Goal: Information Seeking & Learning: Learn about a topic

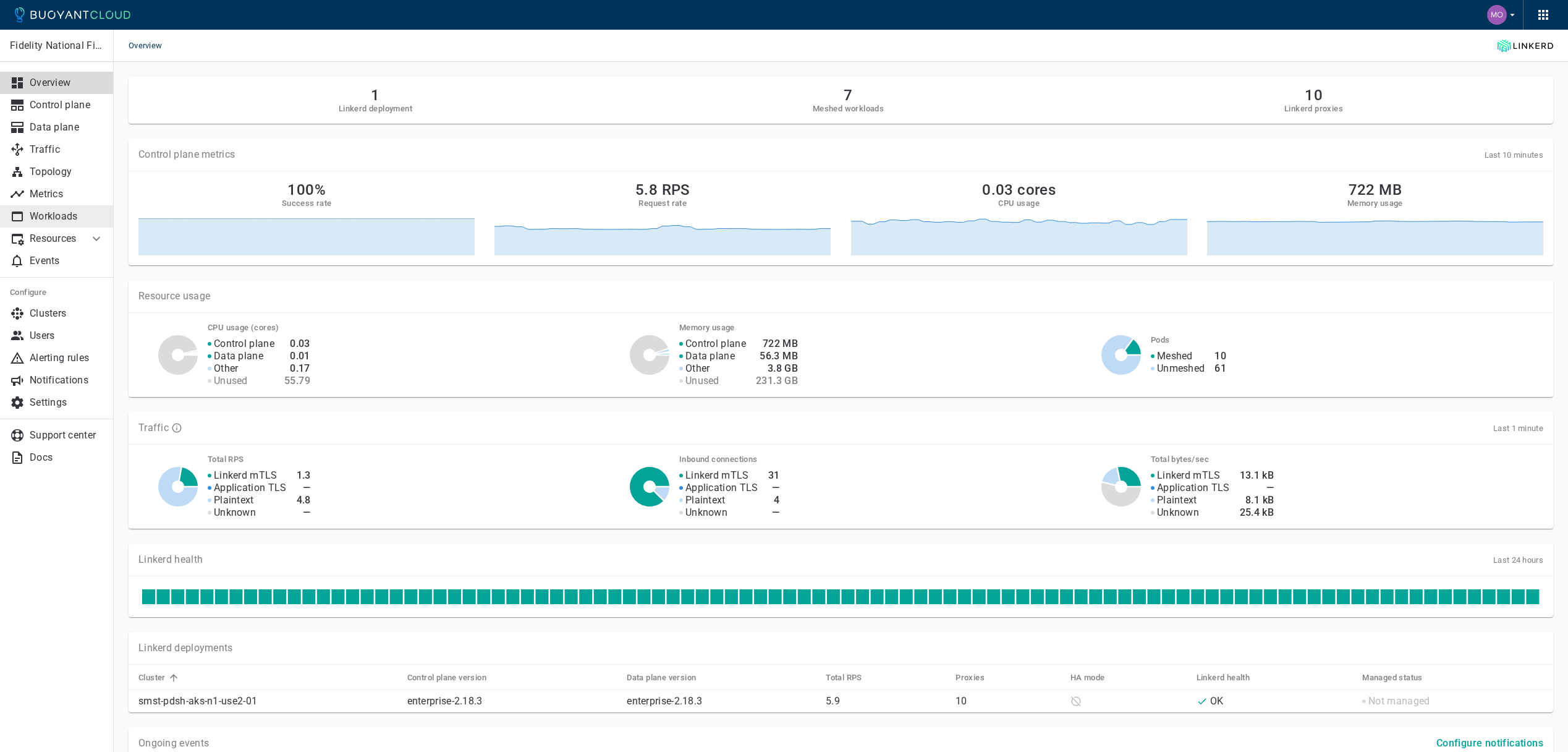
click at [70, 217] on p "Workloads" at bounding box center [67, 216] width 74 height 12
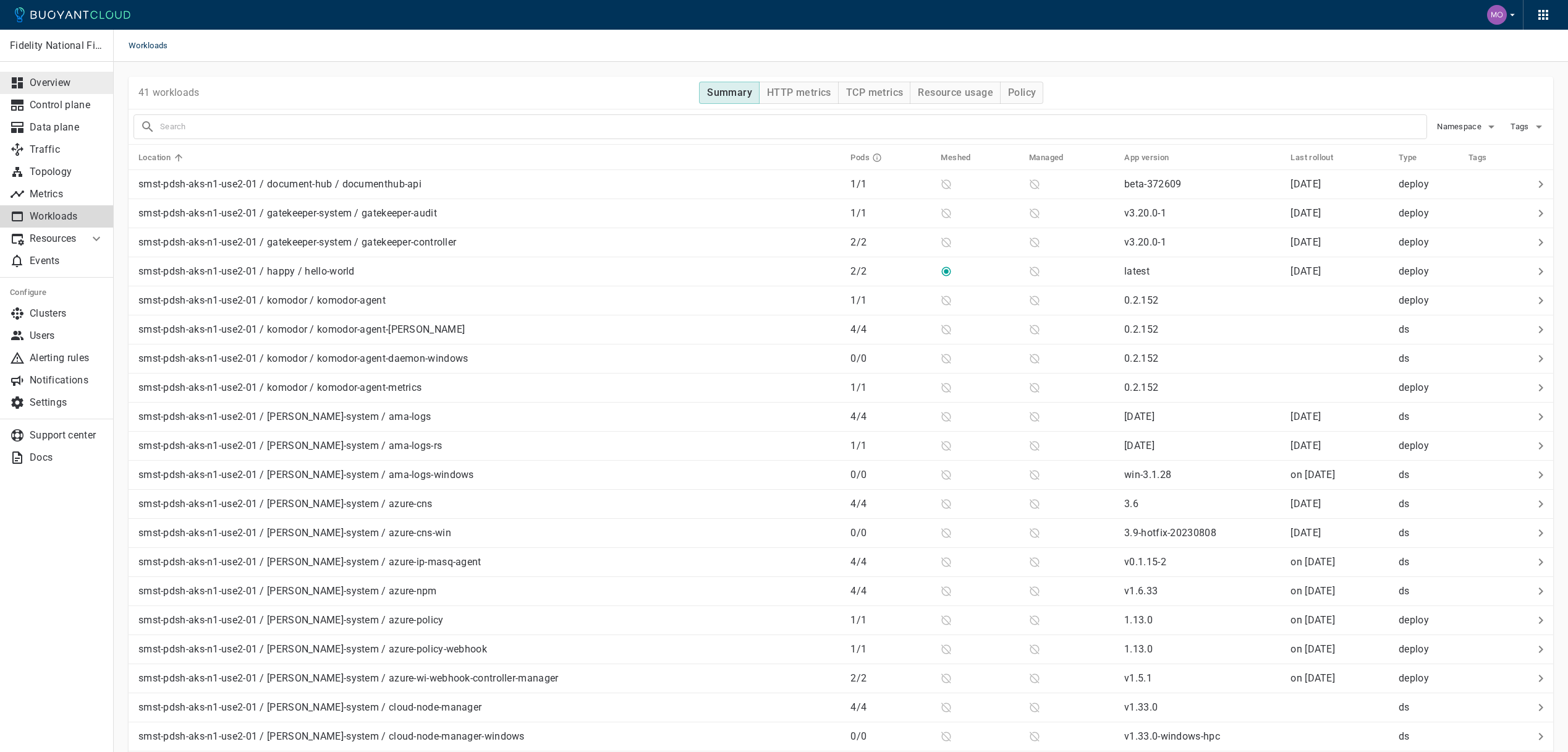
click at [83, 84] on p "Overview" at bounding box center [67, 82] width 74 height 12
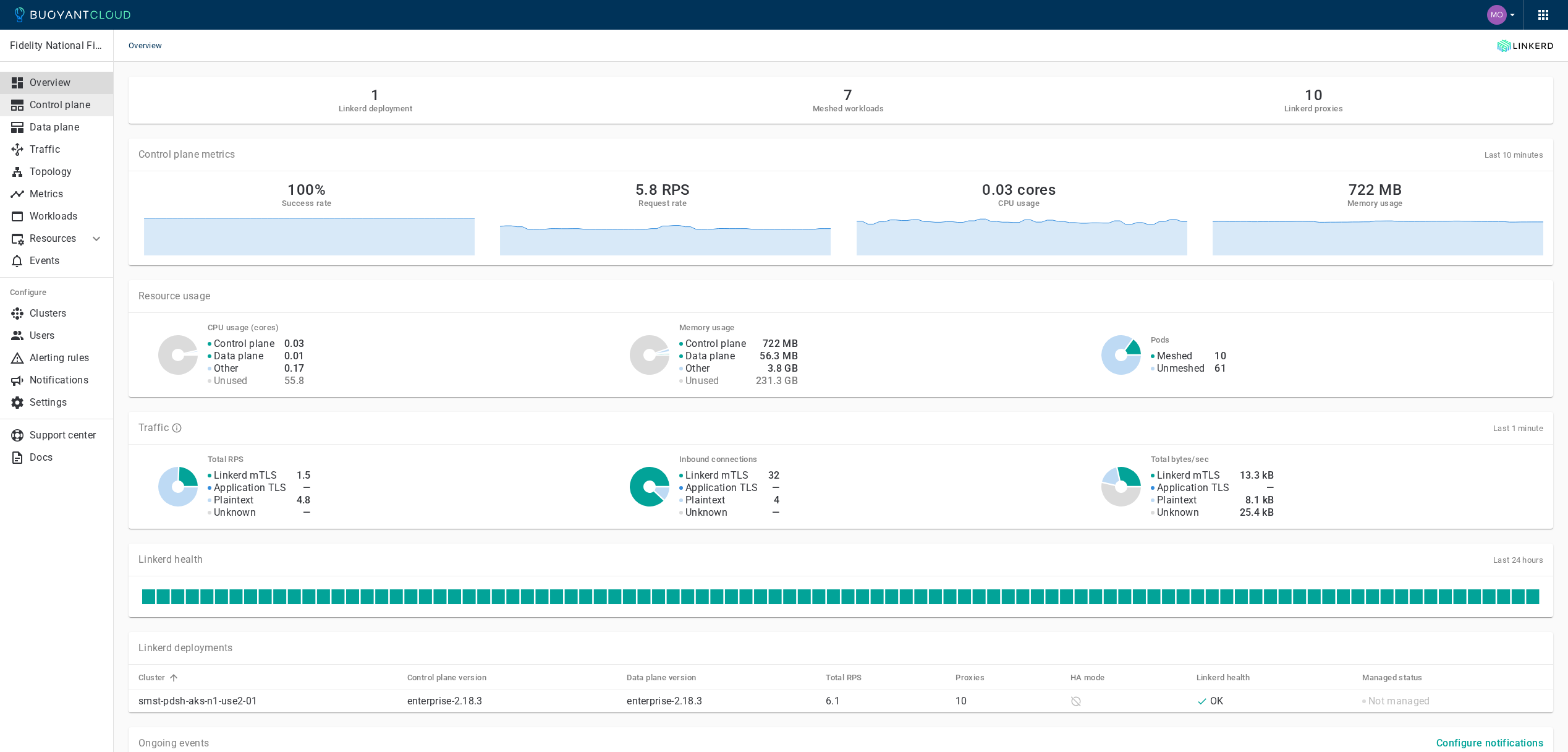
click at [60, 102] on p "Control plane" at bounding box center [67, 105] width 74 height 12
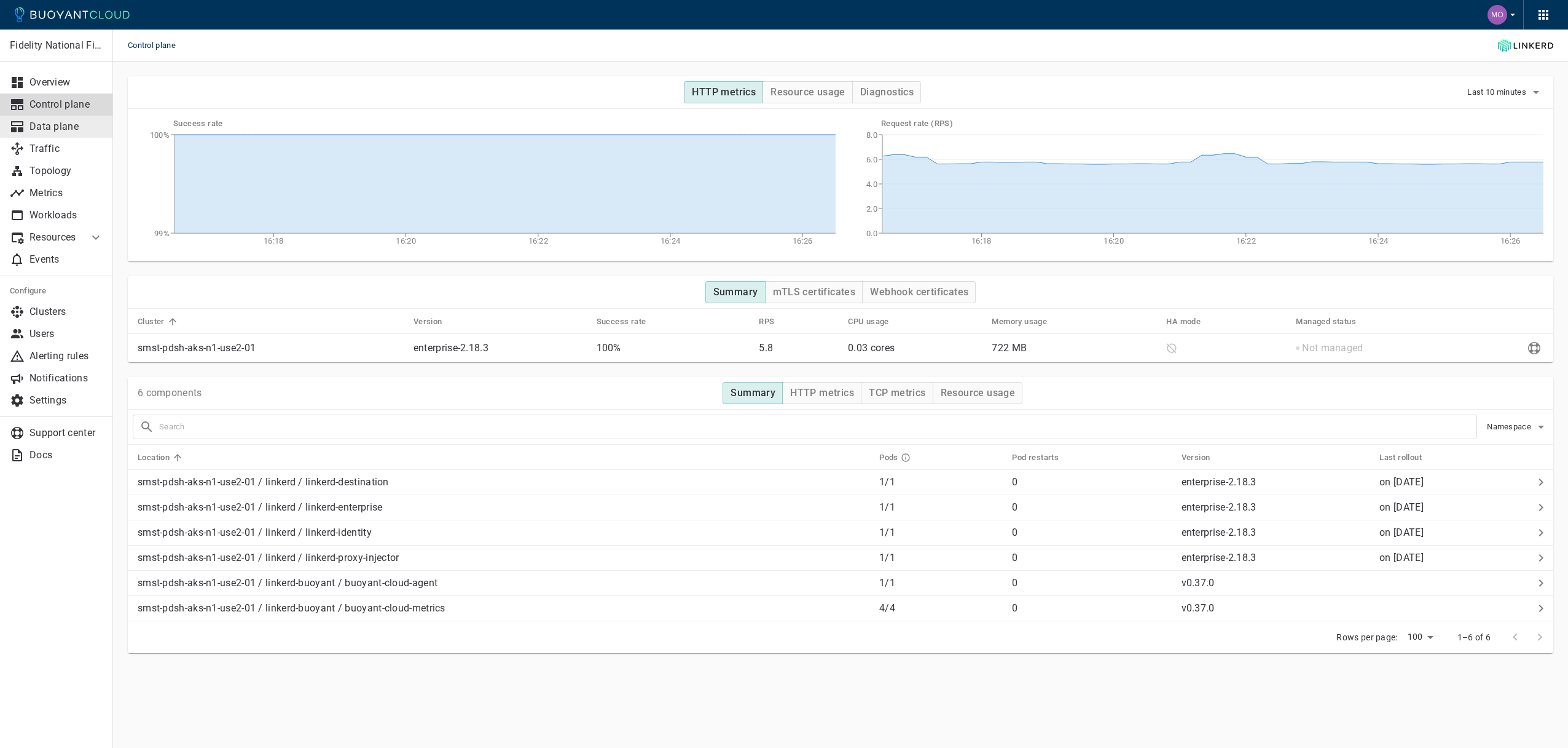
click at [51, 125] on p "Data plane" at bounding box center [66, 126] width 73 height 12
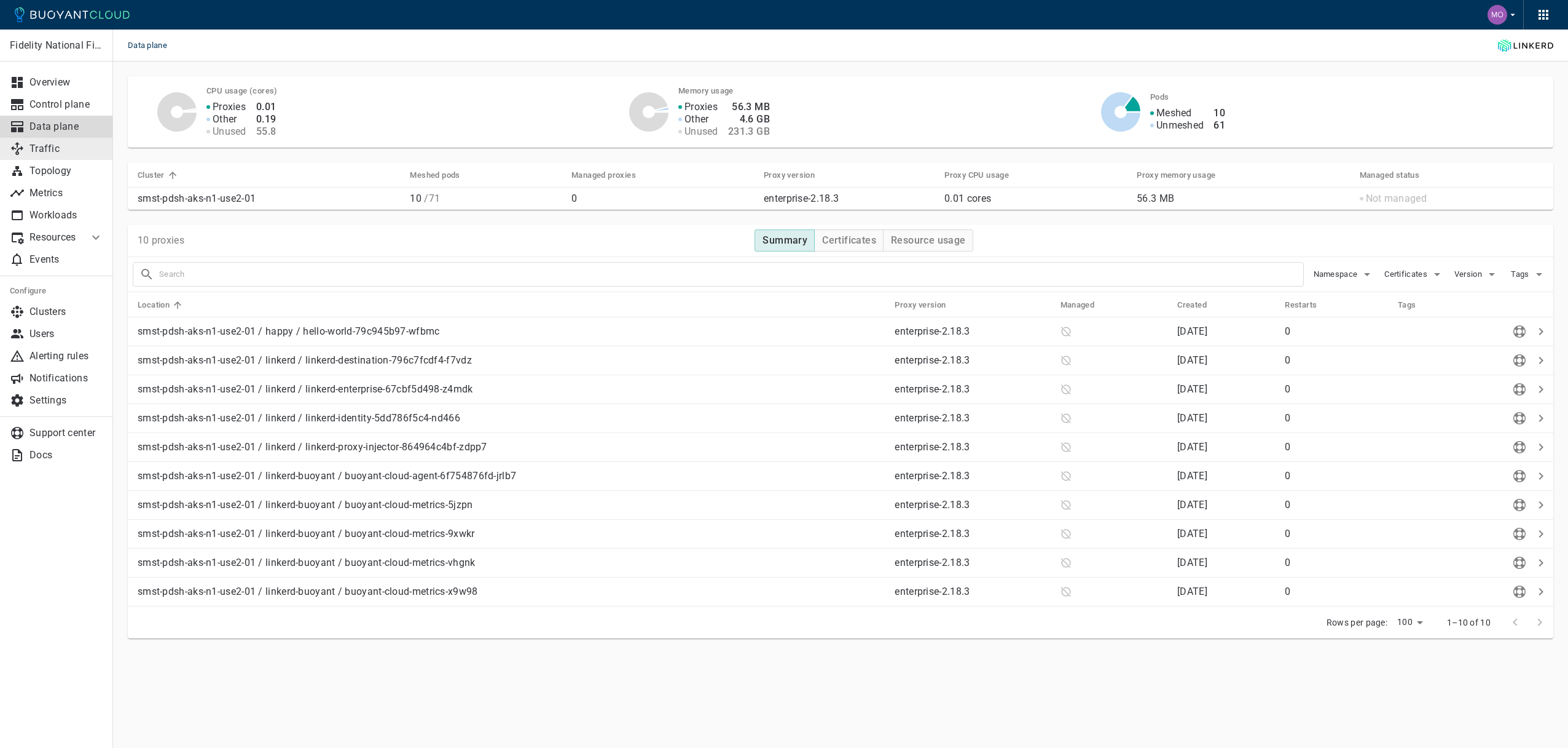
click at [52, 154] on p "Traffic" at bounding box center [66, 149] width 73 height 12
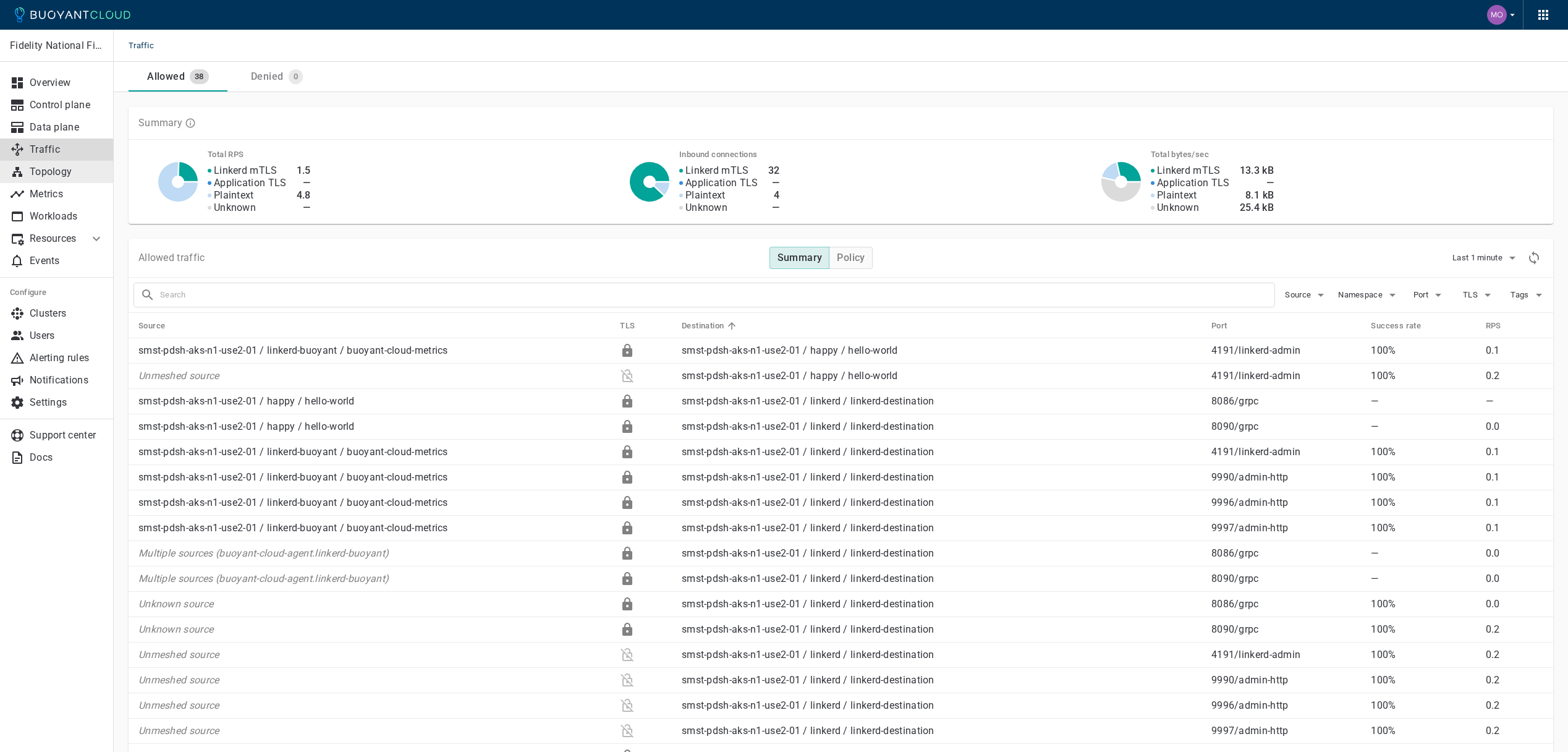
click at [63, 179] on link "Topology" at bounding box center [57, 171] width 114 height 22
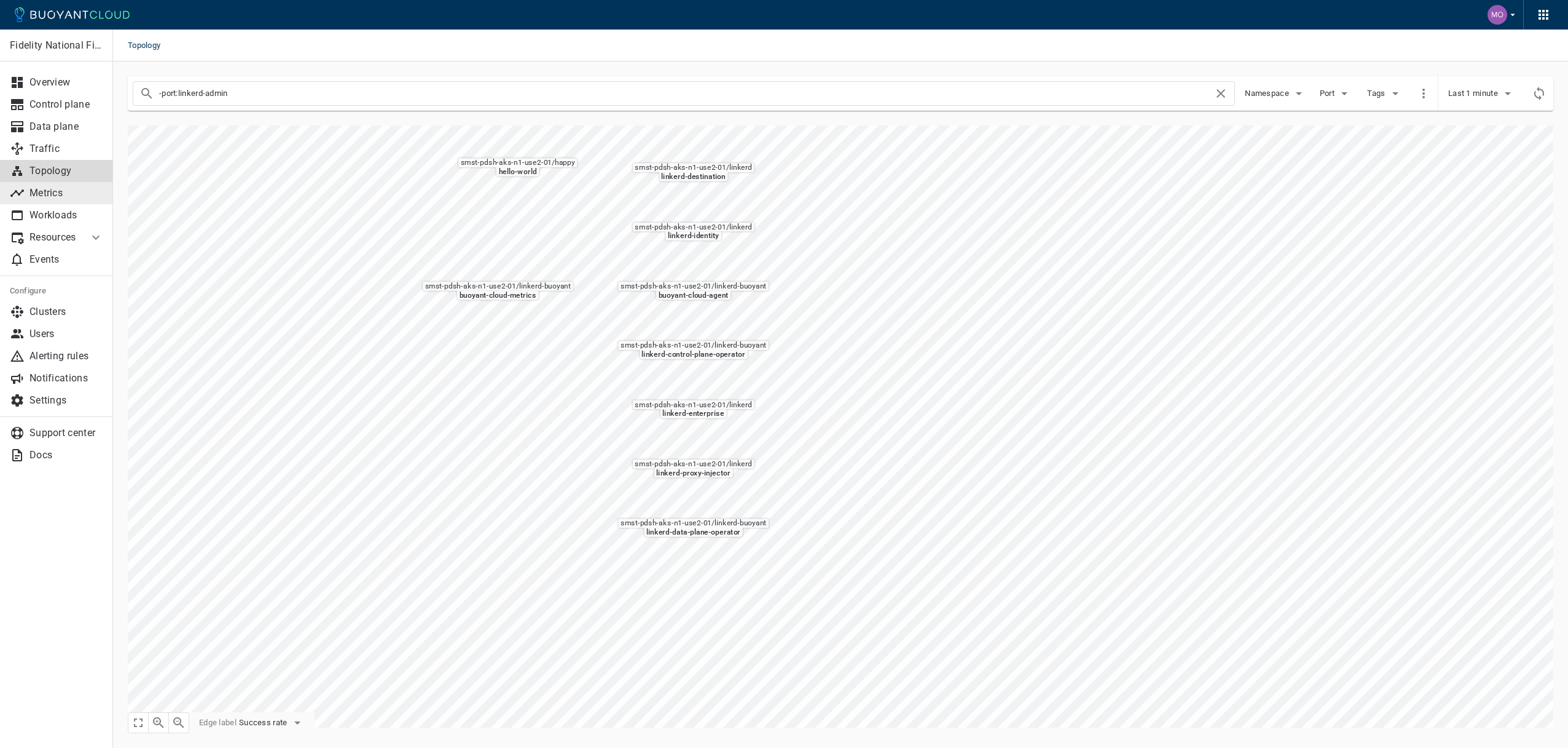
click at [64, 190] on p "Metrics" at bounding box center [66, 192] width 73 height 12
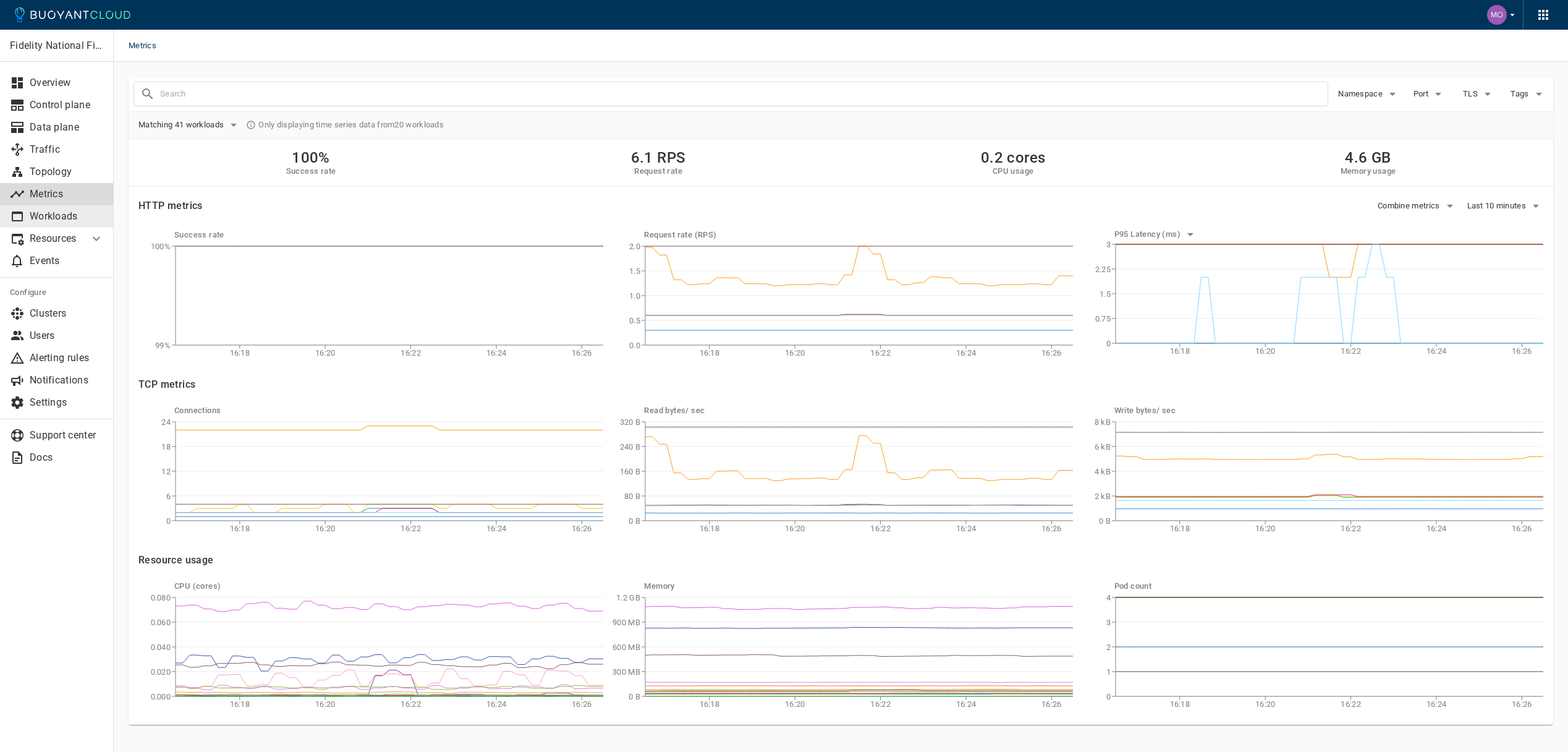
click at [61, 221] on p "Workloads" at bounding box center [67, 216] width 74 height 12
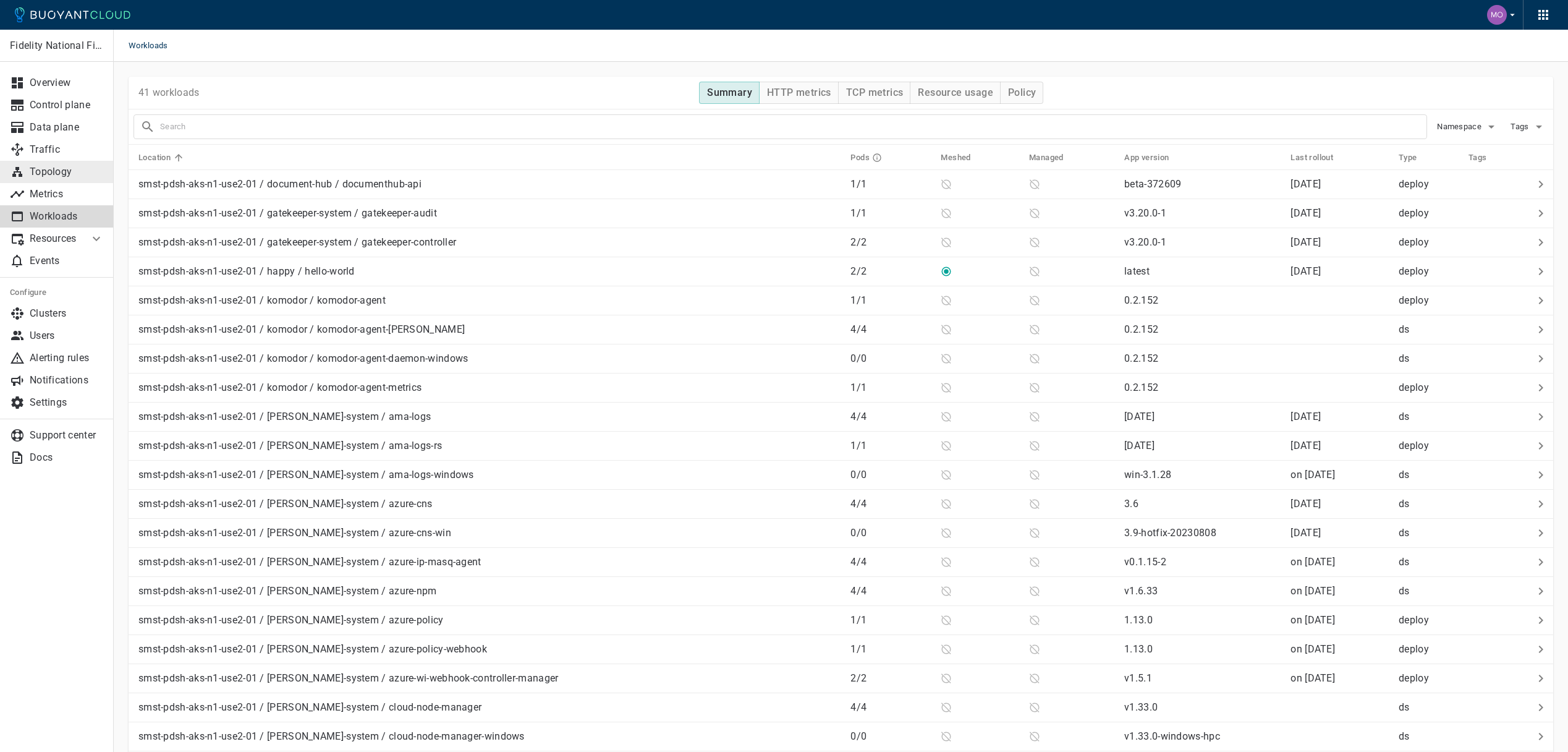
click at [37, 175] on p "Topology" at bounding box center [67, 171] width 74 height 12
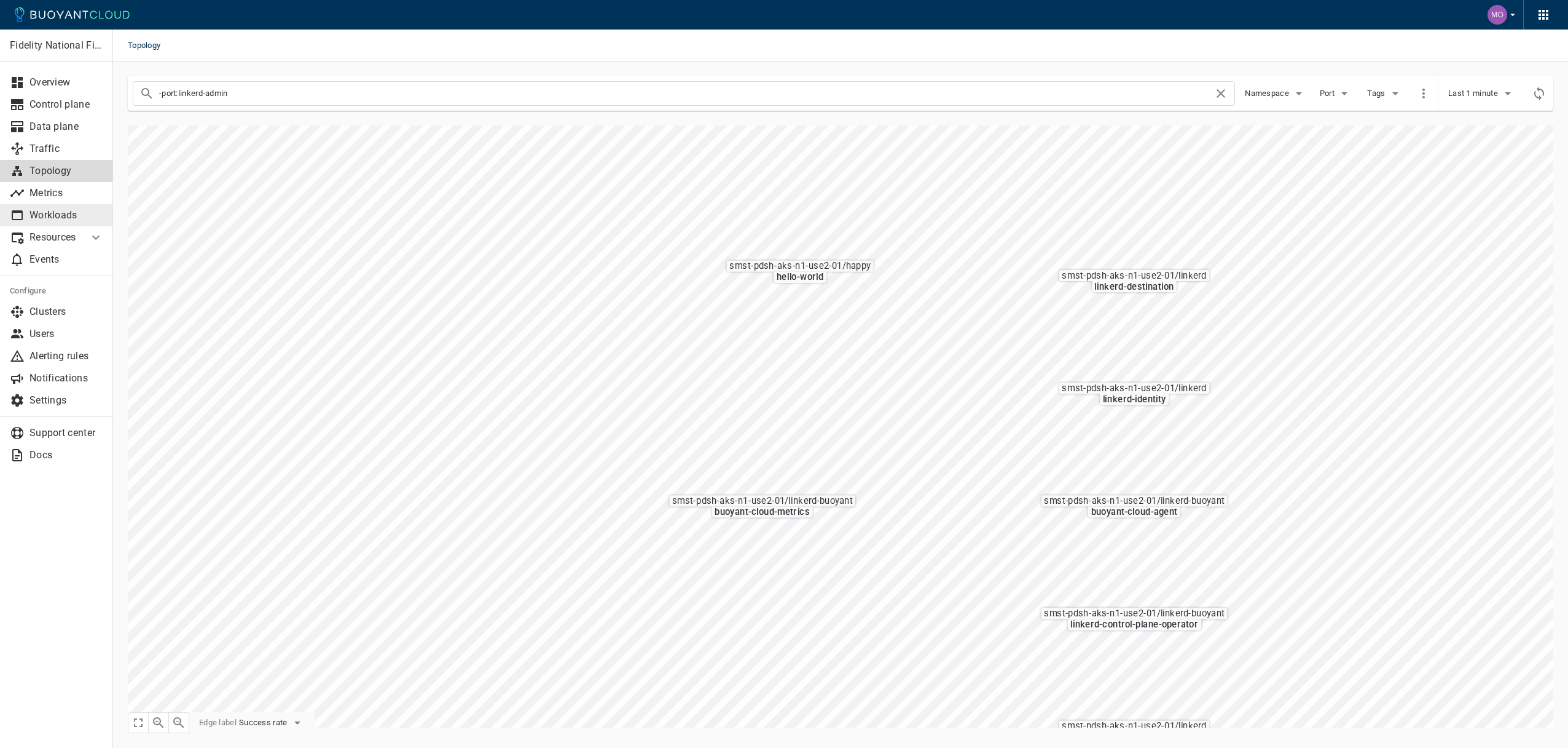
click at [70, 210] on p "Workloads" at bounding box center [66, 215] width 73 height 12
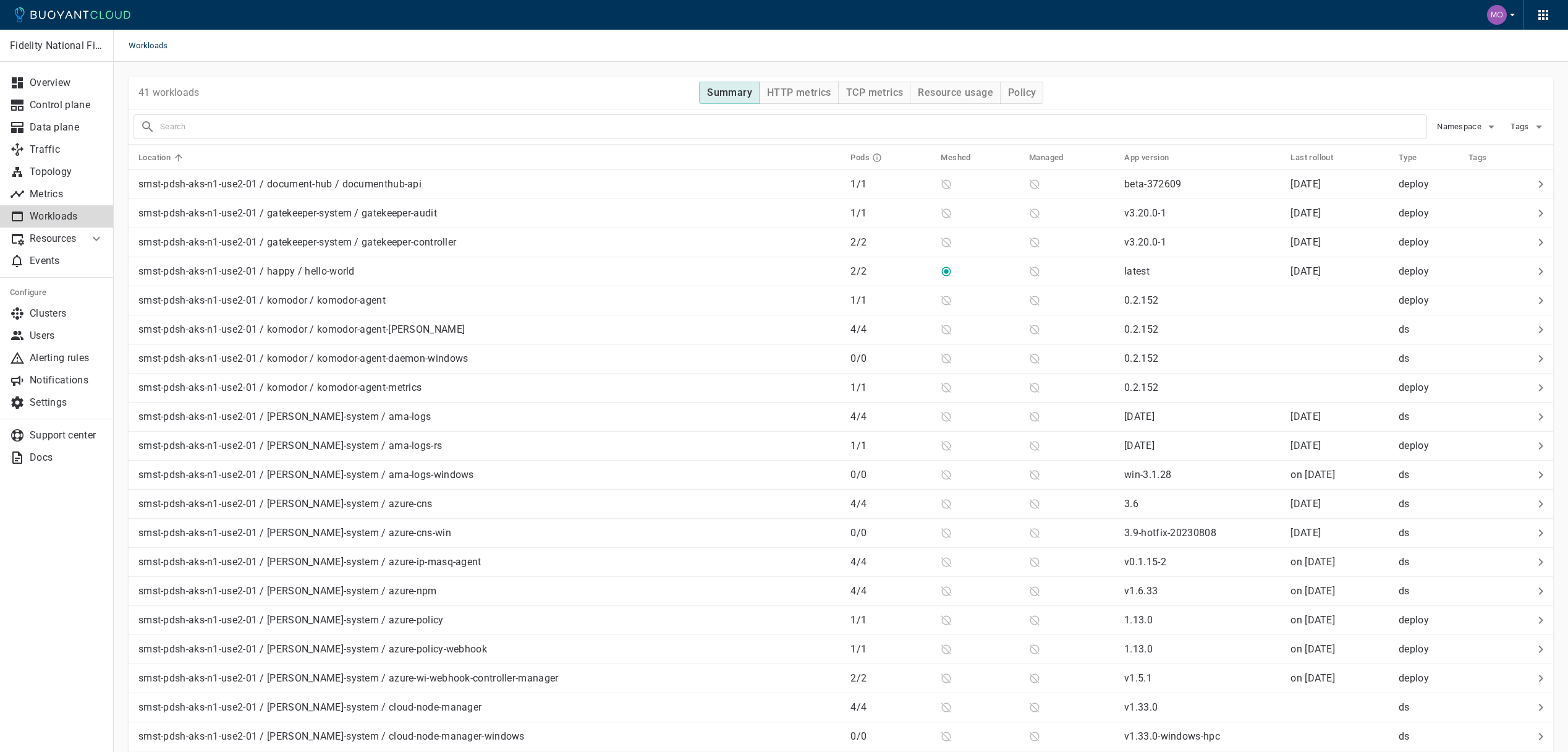
click at [58, 238] on p "Resources" at bounding box center [54, 238] width 50 height 12
click at [61, 87] on p "Overview" at bounding box center [67, 82] width 74 height 12
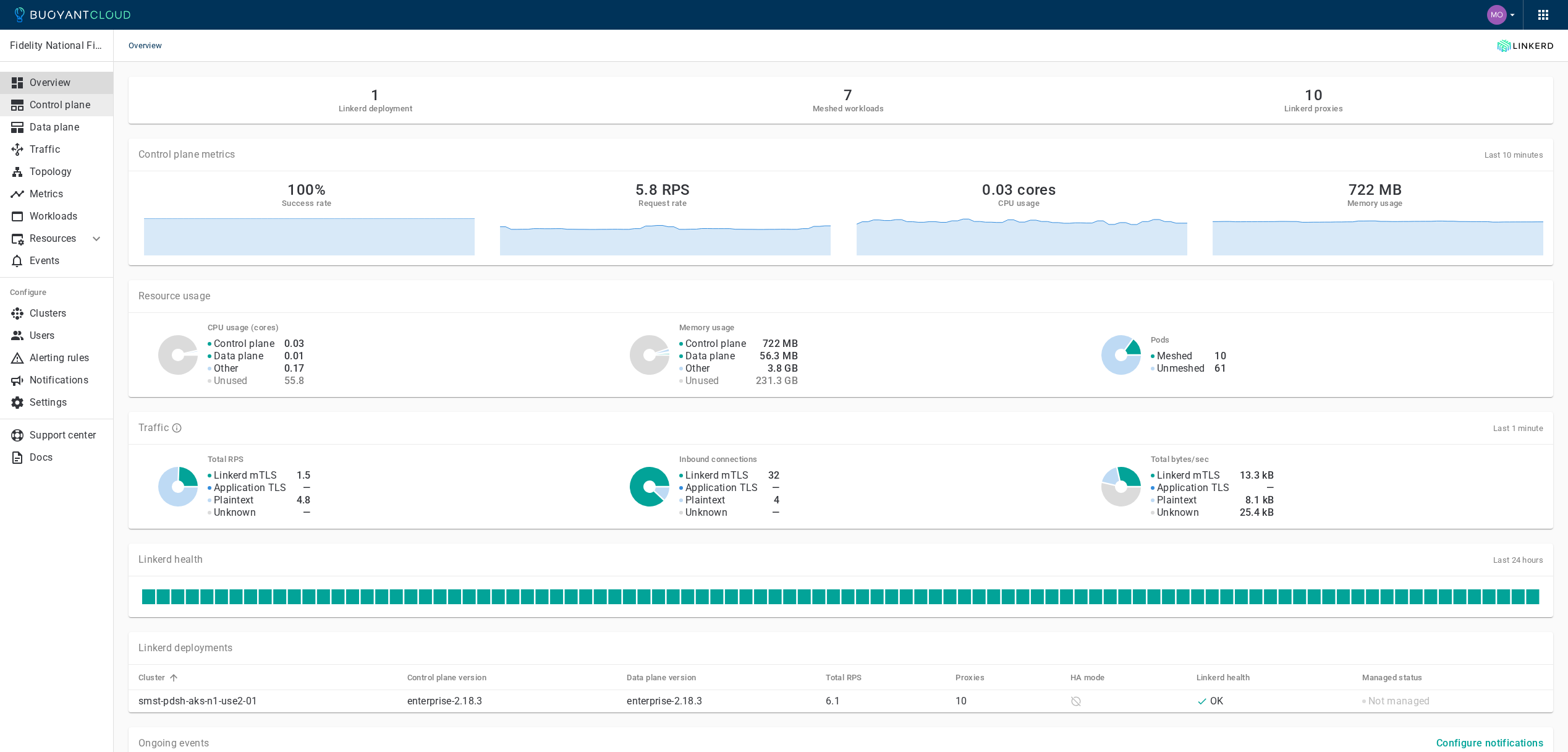
click at [61, 100] on p "Control plane" at bounding box center [67, 105] width 74 height 12
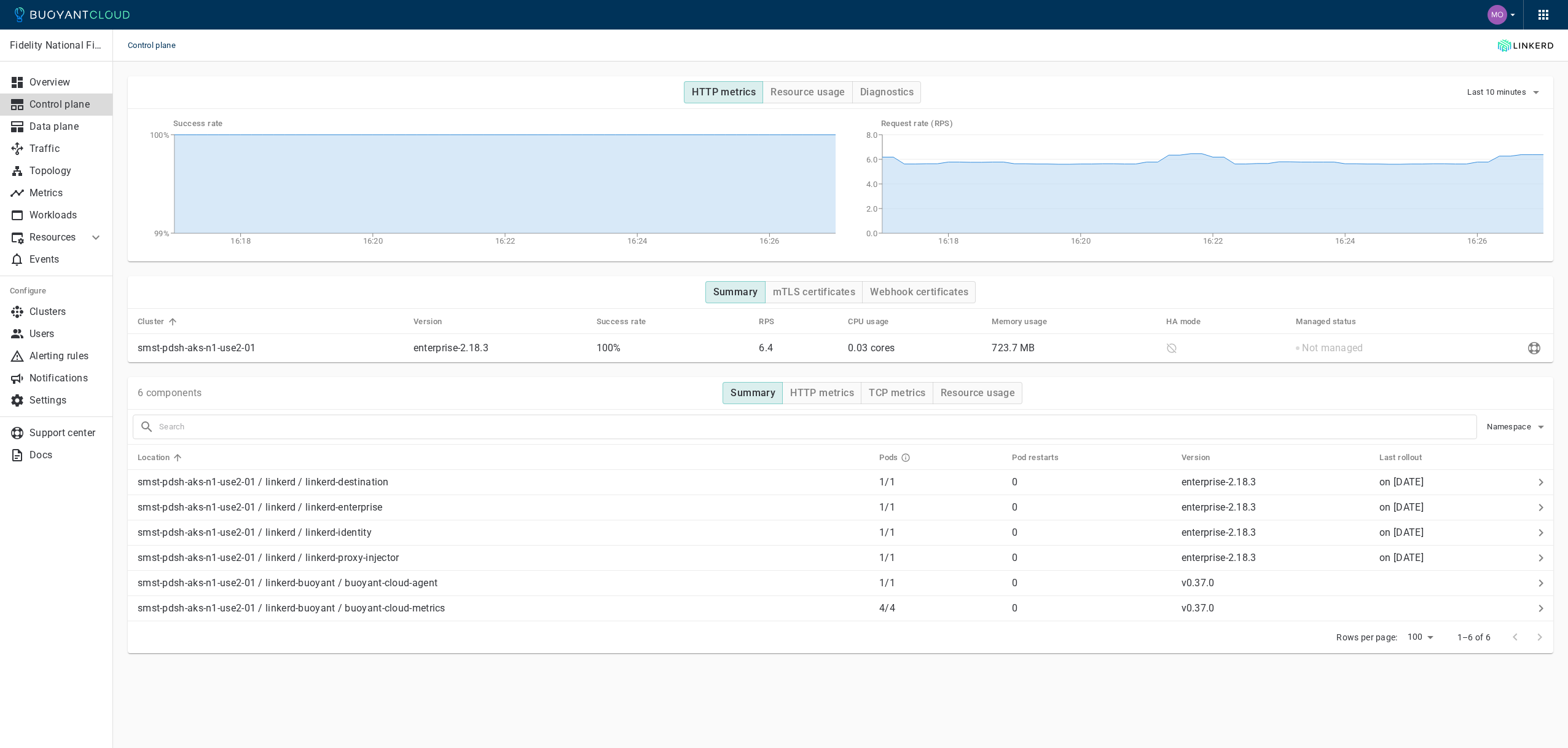
click at [59, 112] on link "Control plane" at bounding box center [57, 104] width 113 height 22
click at [61, 130] on p "Data plane" at bounding box center [66, 126] width 73 height 12
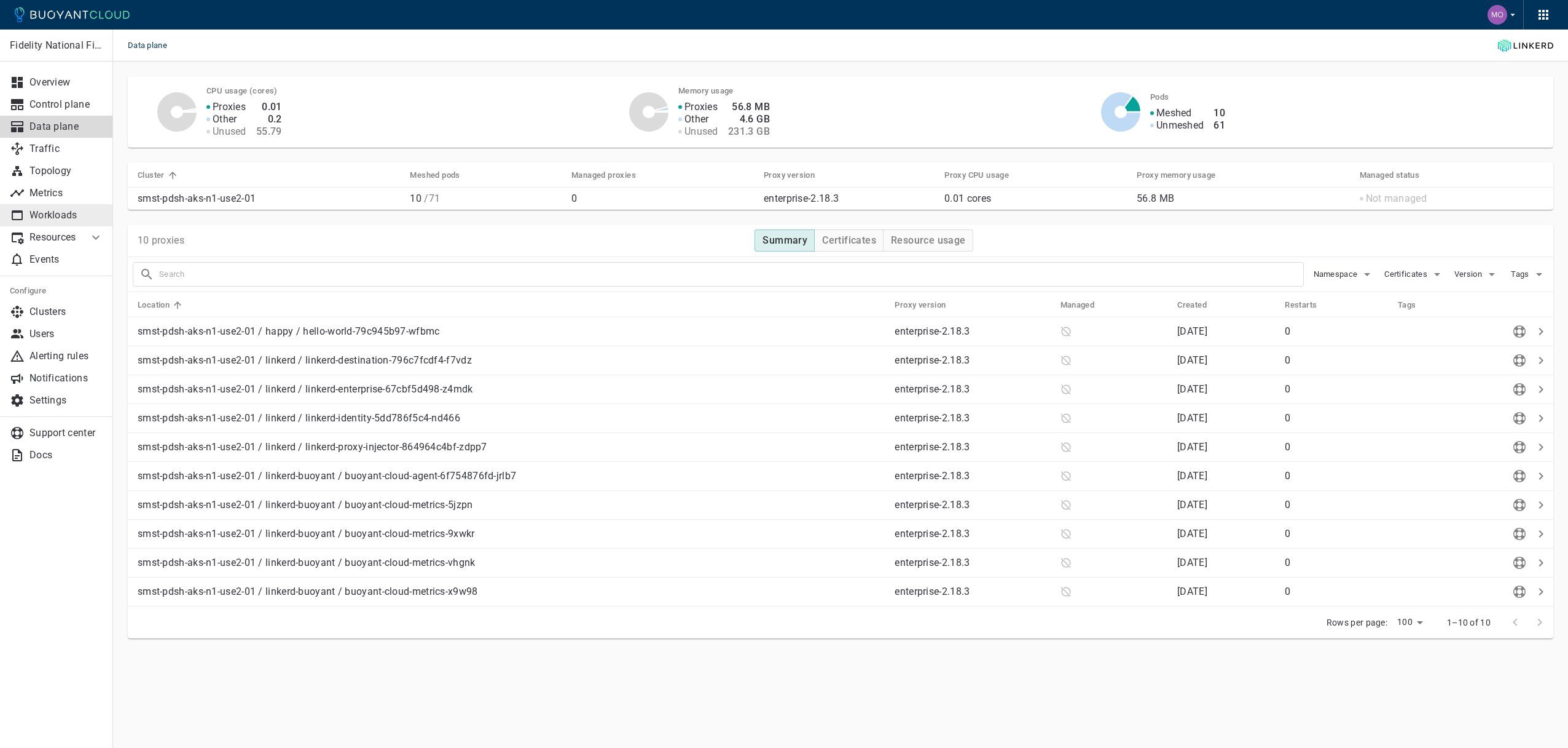
click at [50, 209] on p "Workloads" at bounding box center [66, 215] width 73 height 12
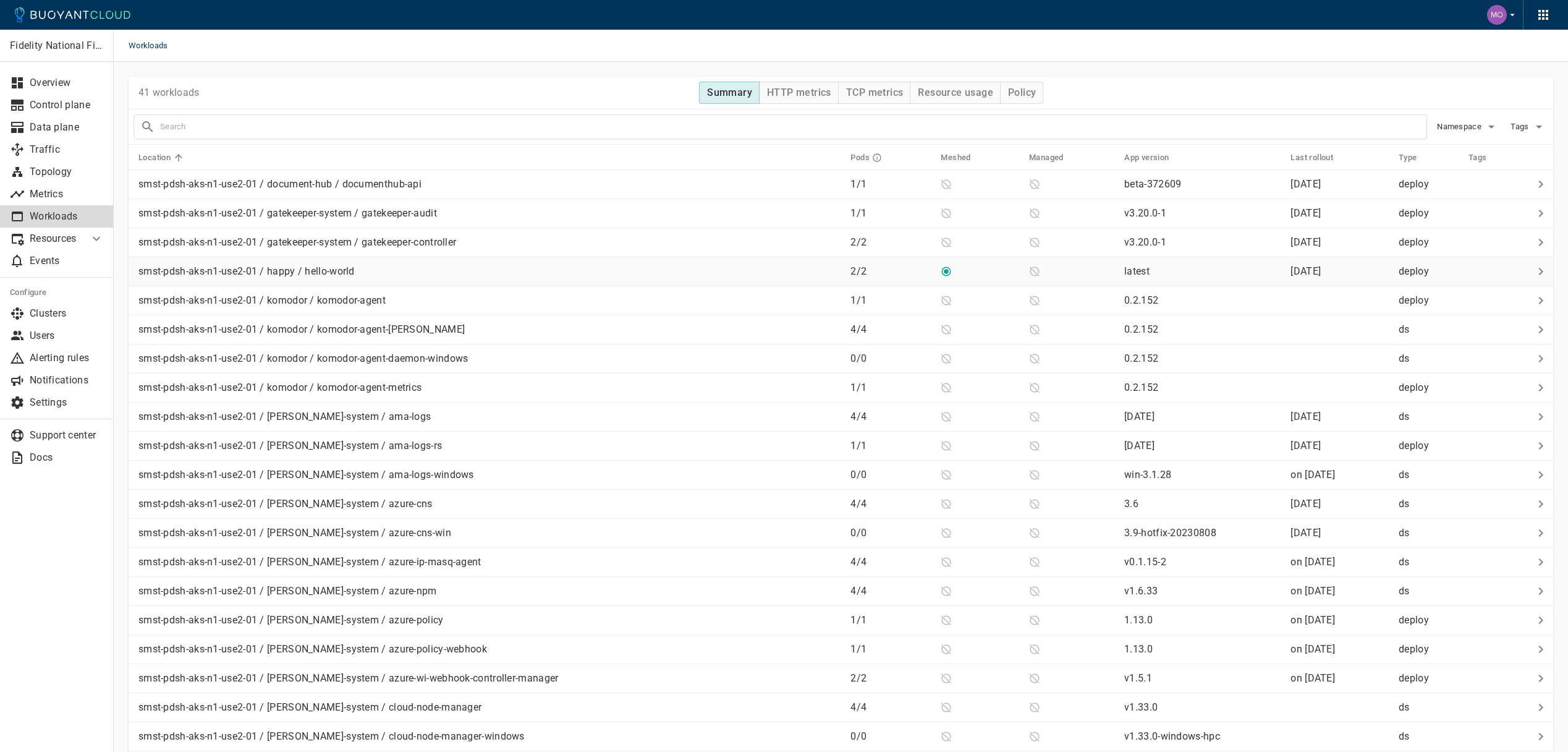
click at [390, 269] on div "smst-pdsh-aks-n1-use2-01 / happy / hello-world" at bounding box center [486, 268] width 707 height 17
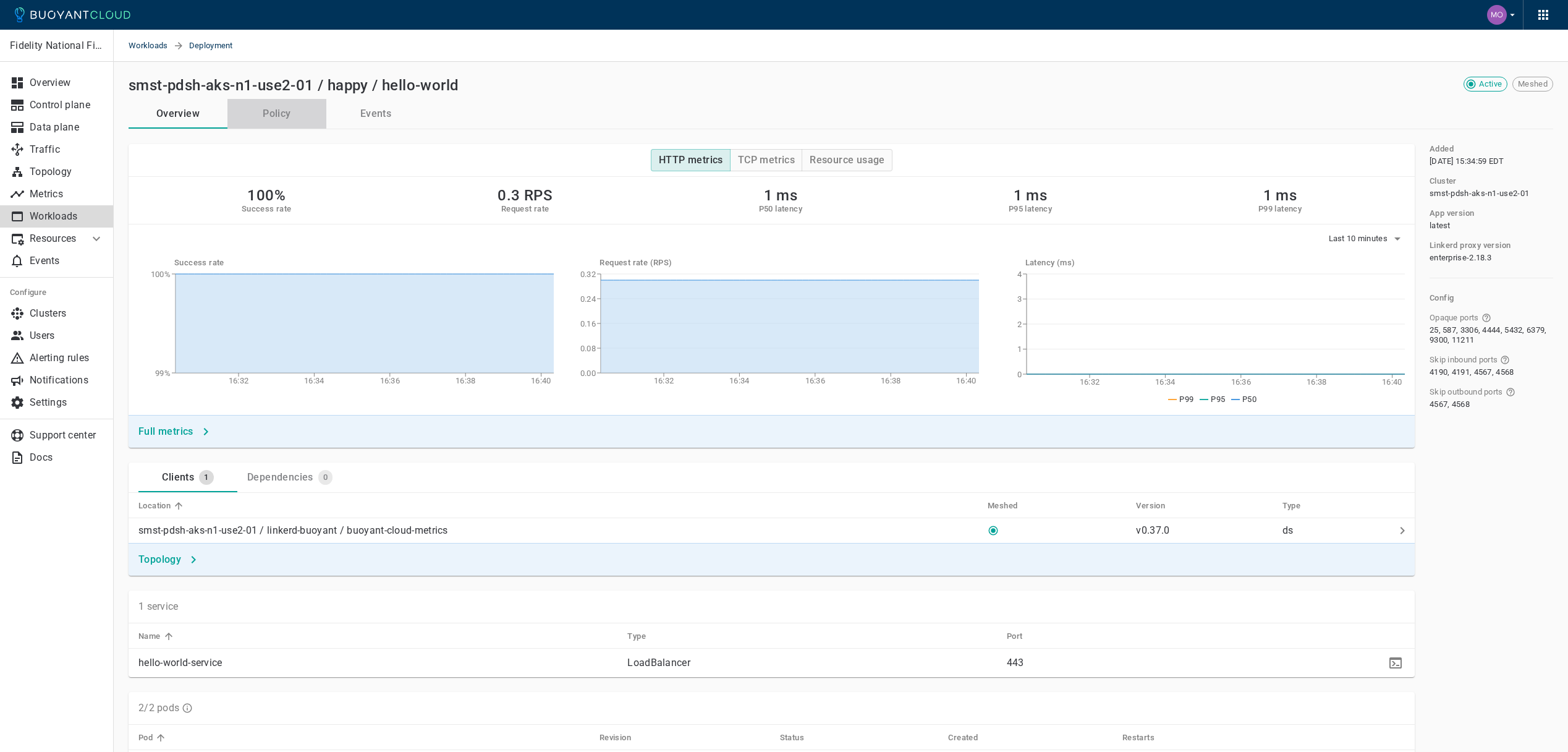
click at [289, 119] on button "Policy" at bounding box center [277, 114] width 99 height 30
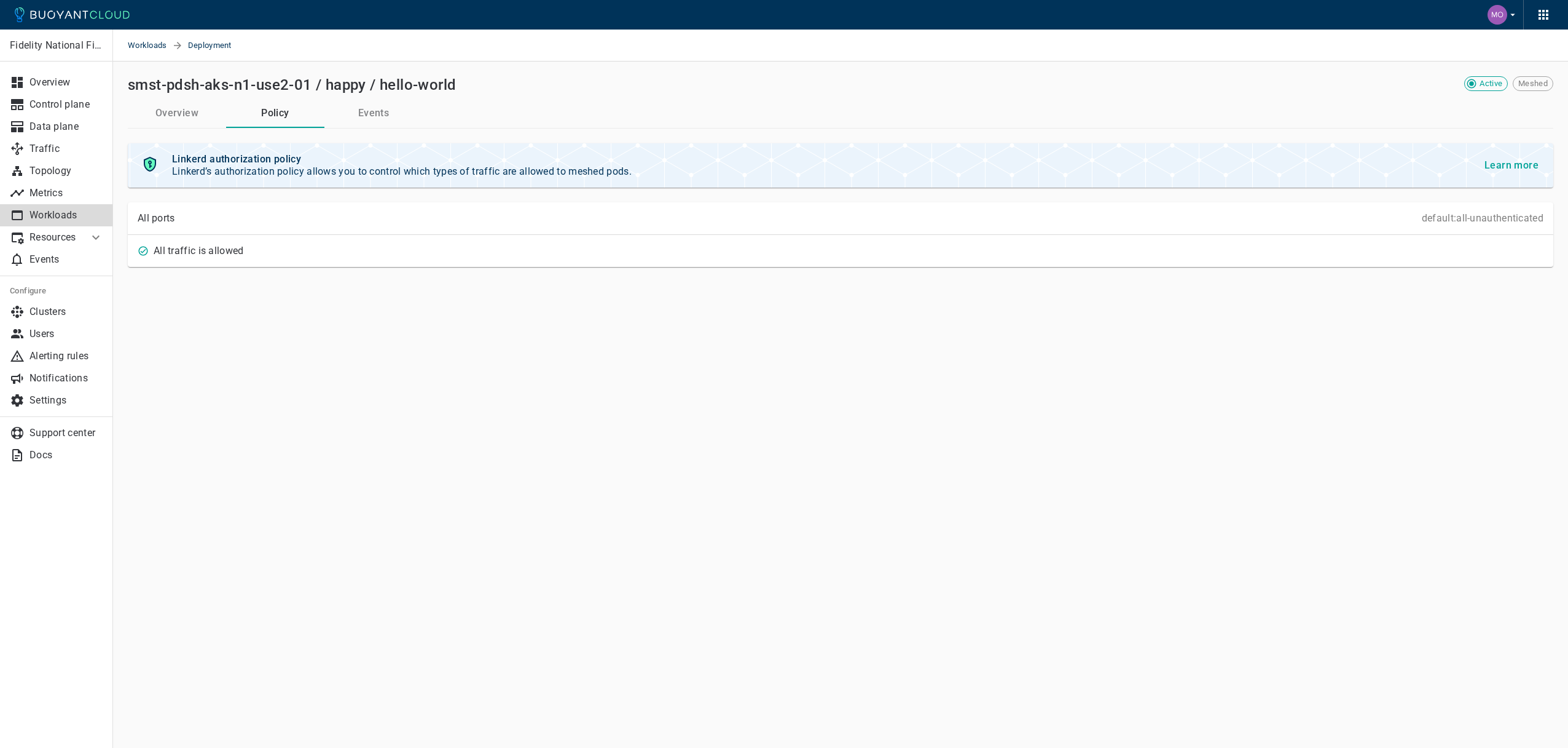
click at [379, 111] on button "Events" at bounding box center [374, 113] width 99 height 30
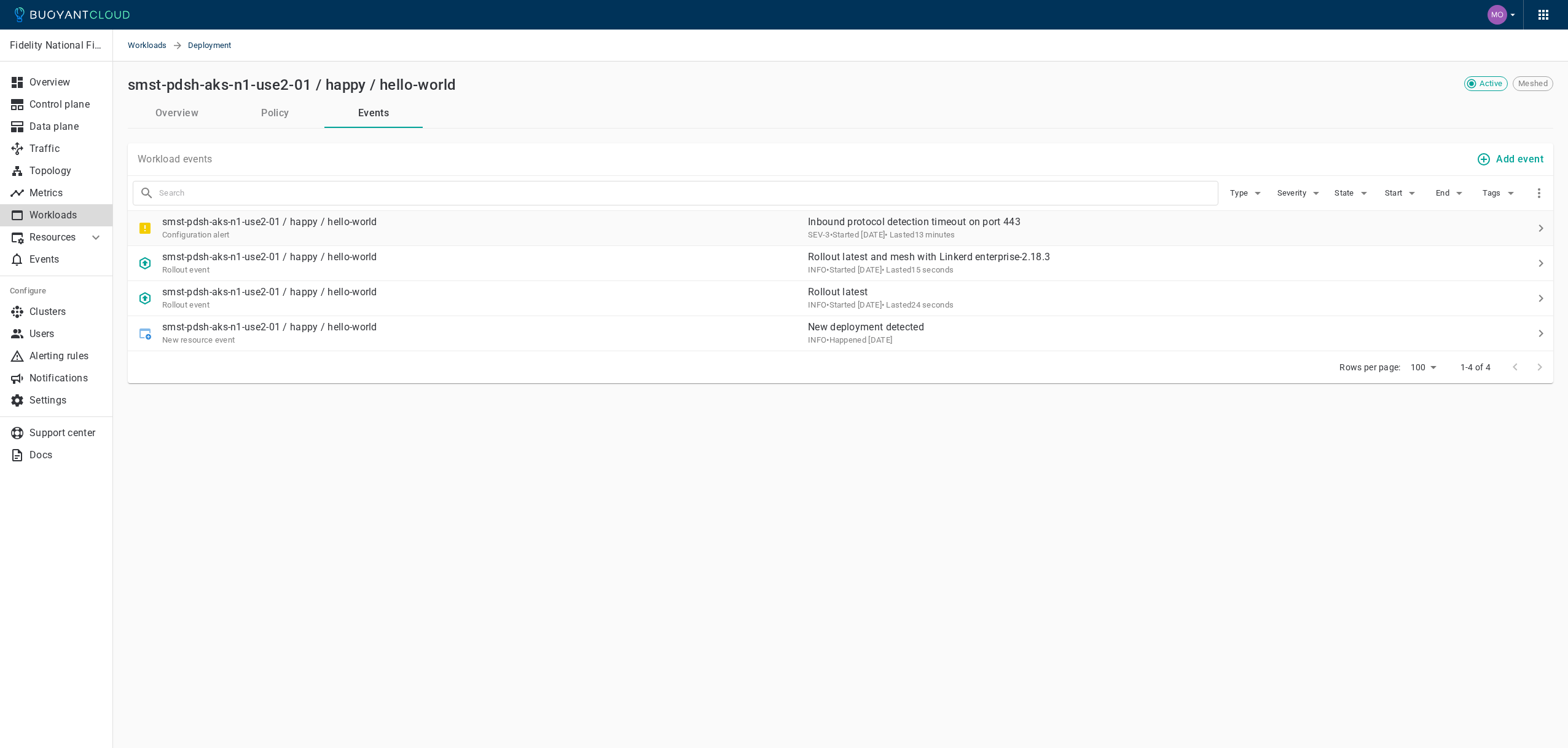
click at [394, 230] on div "smst-pdsh-aks-n1-use2-01 / happy / hello-world Configuration alert" at bounding box center [463, 223] width 670 height 35
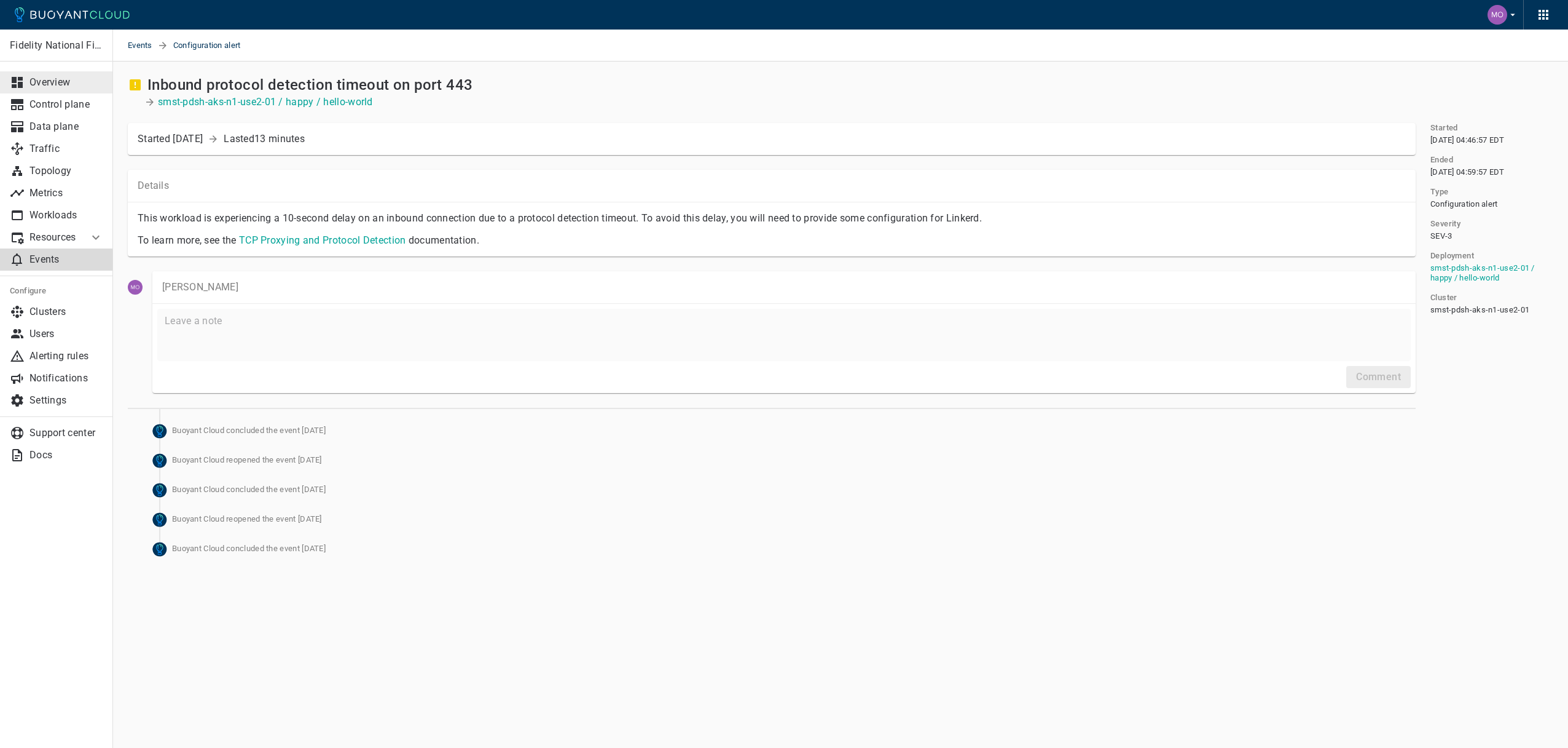
click at [47, 83] on p "Overview" at bounding box center [66, 82] width 73 height 12
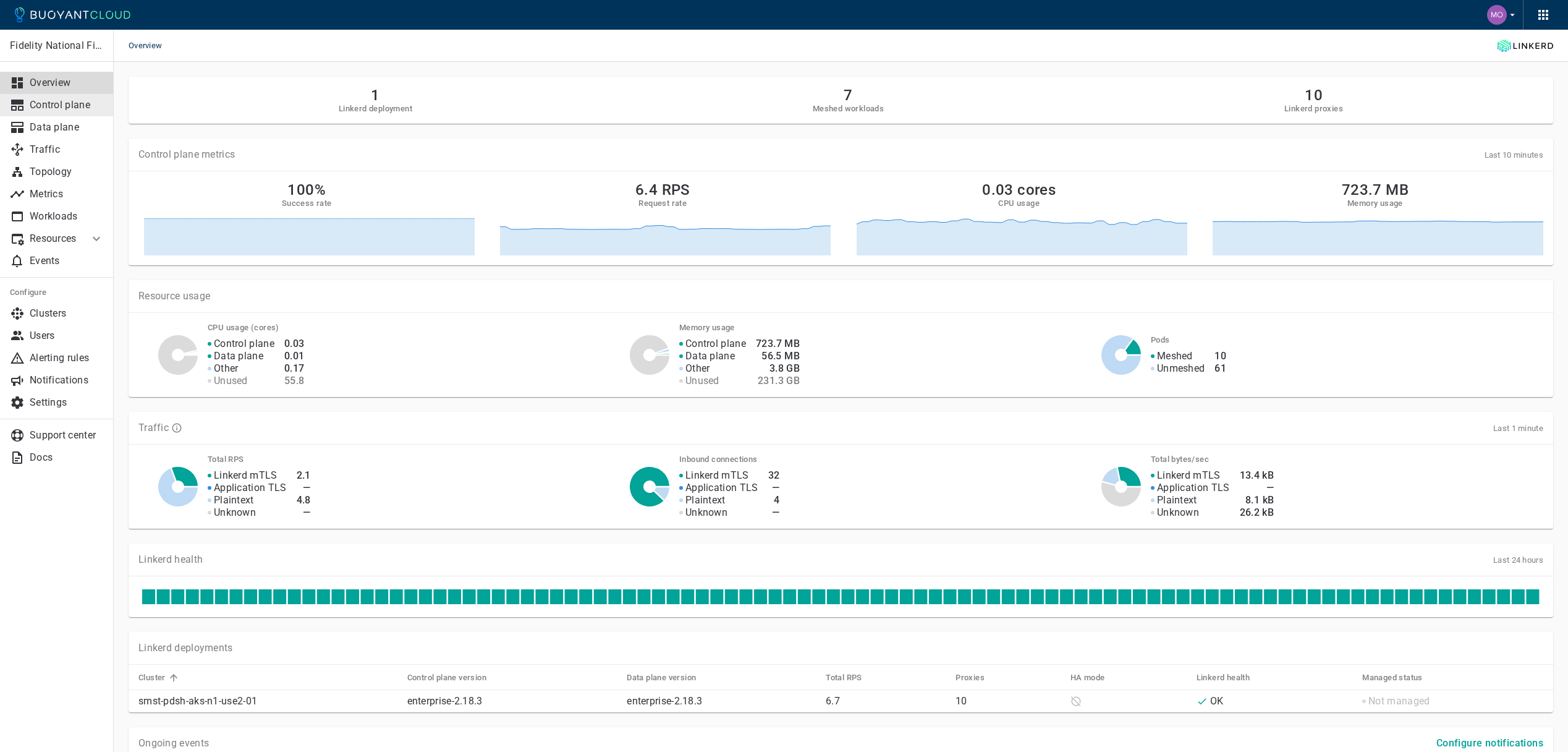
click at [69, 110] on p "Control plane" at bounding box center [67, 105] width 74 height 12
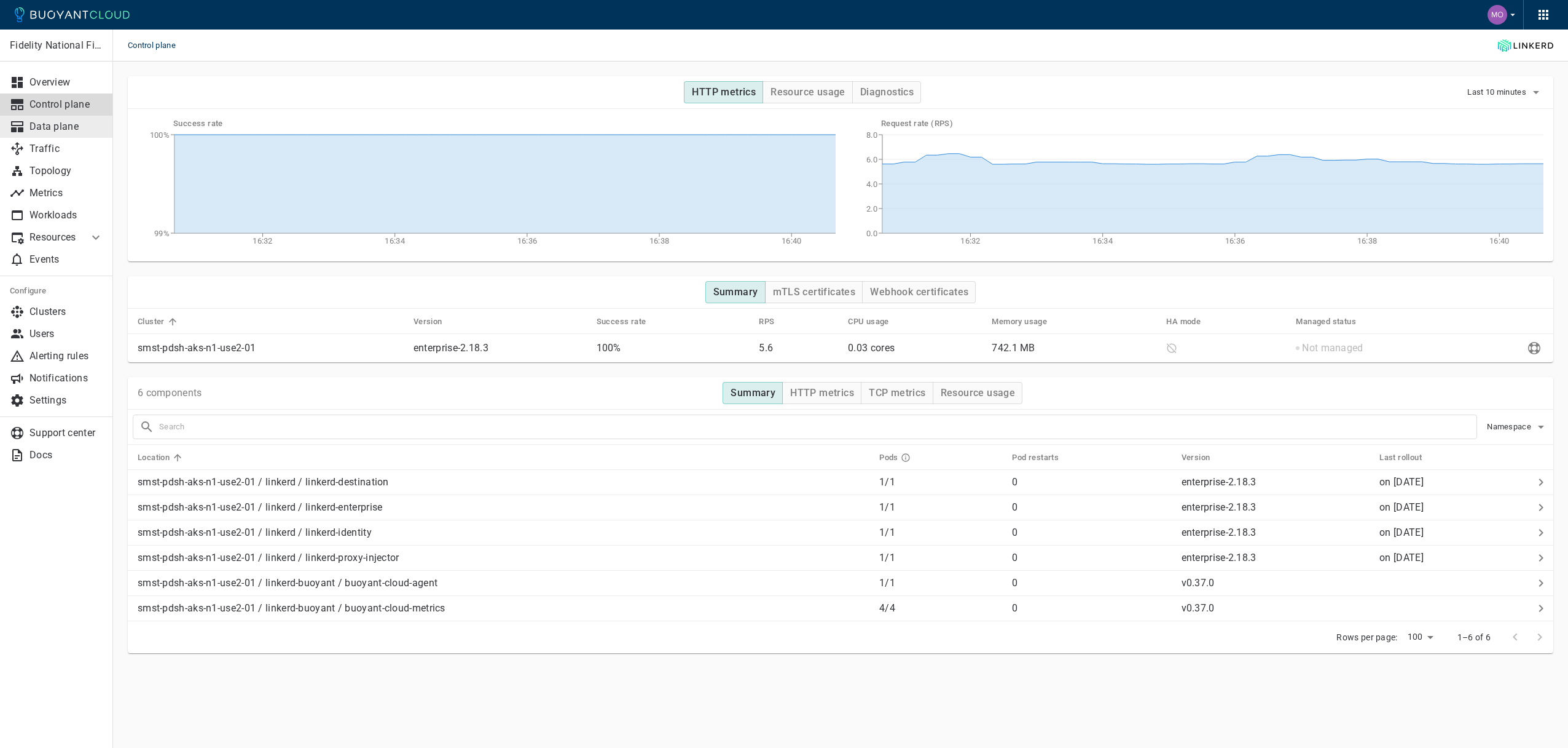
click at [69, 130] on p "Data plane" at bounding box center [66, 126] width 73 height 12
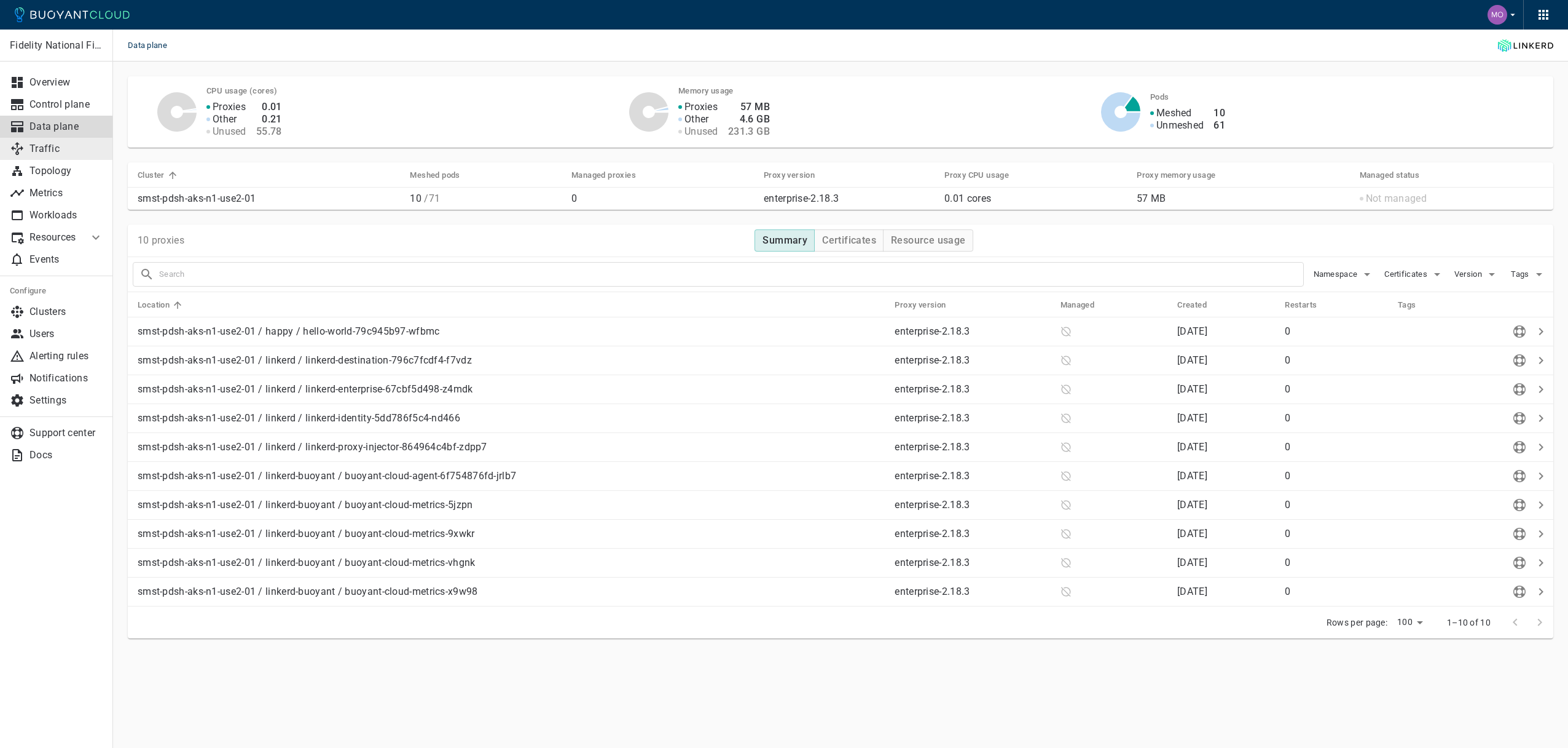
click at [65, 149] on p "Traffic" at bounding box center [66, 149] width 73 height 12
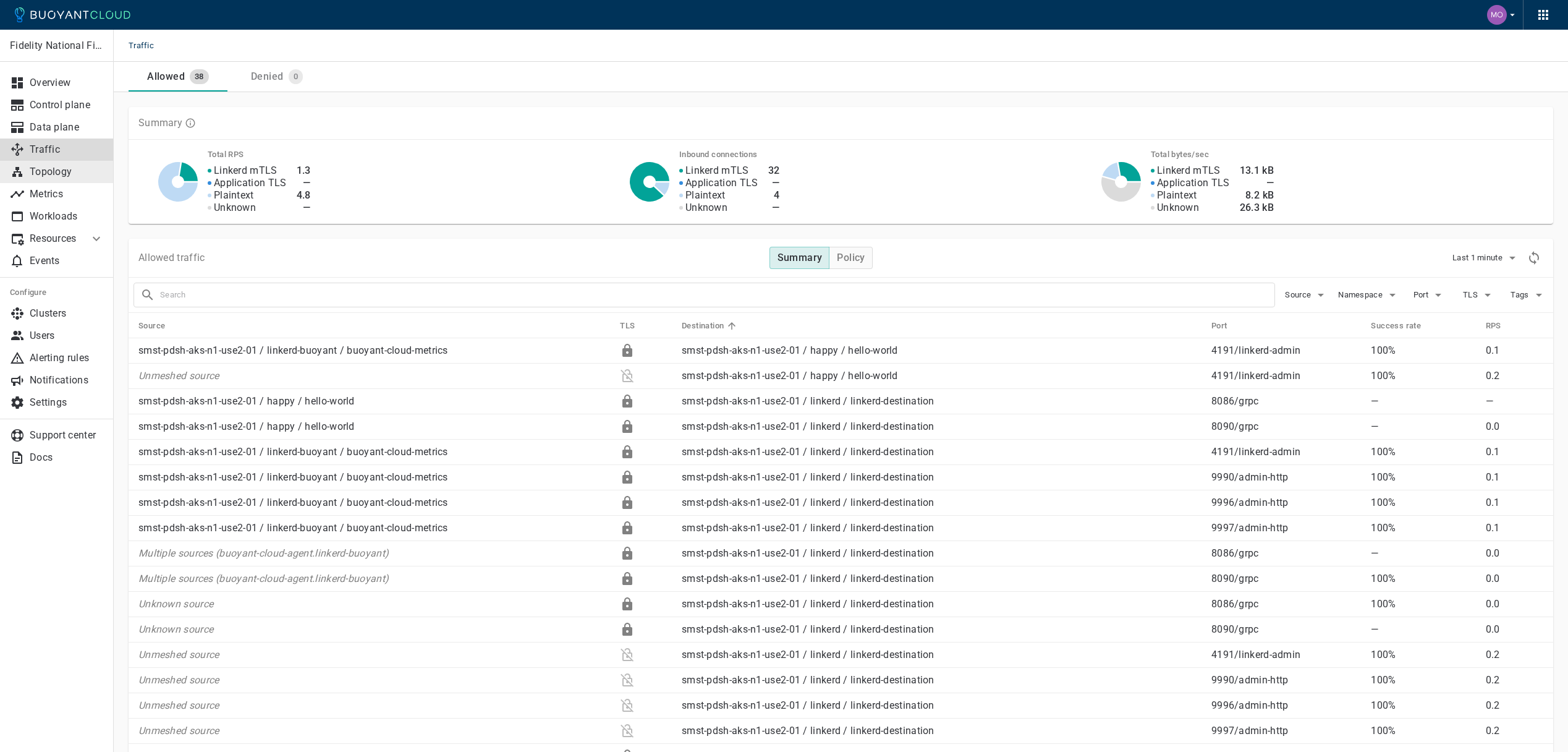
click at [66, 172] on p "Topology" at bounding box center [67, 171] width 74 height 12
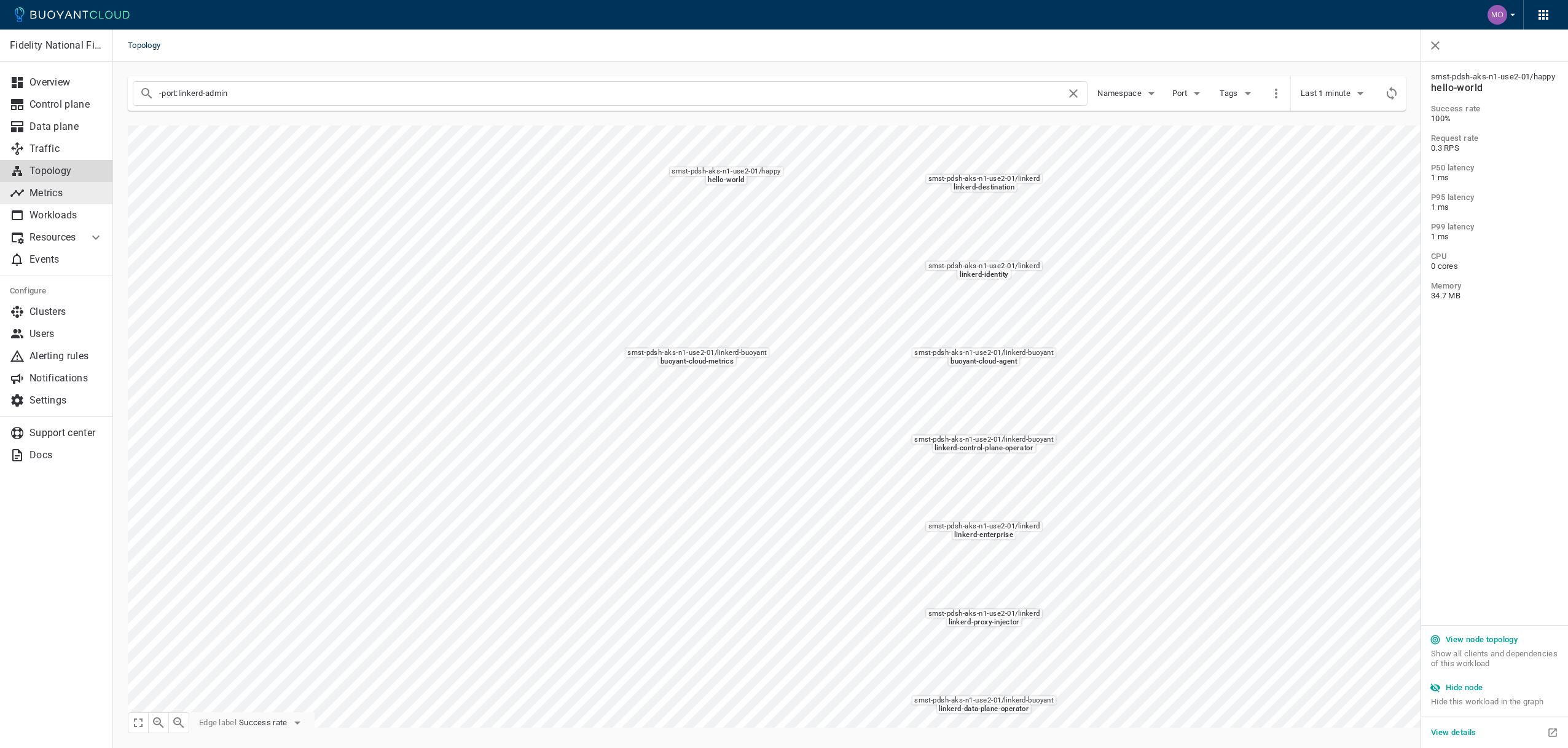
click at [67, 192] on p "Metrics" at bounding box center [66, 192] width 73 height 12
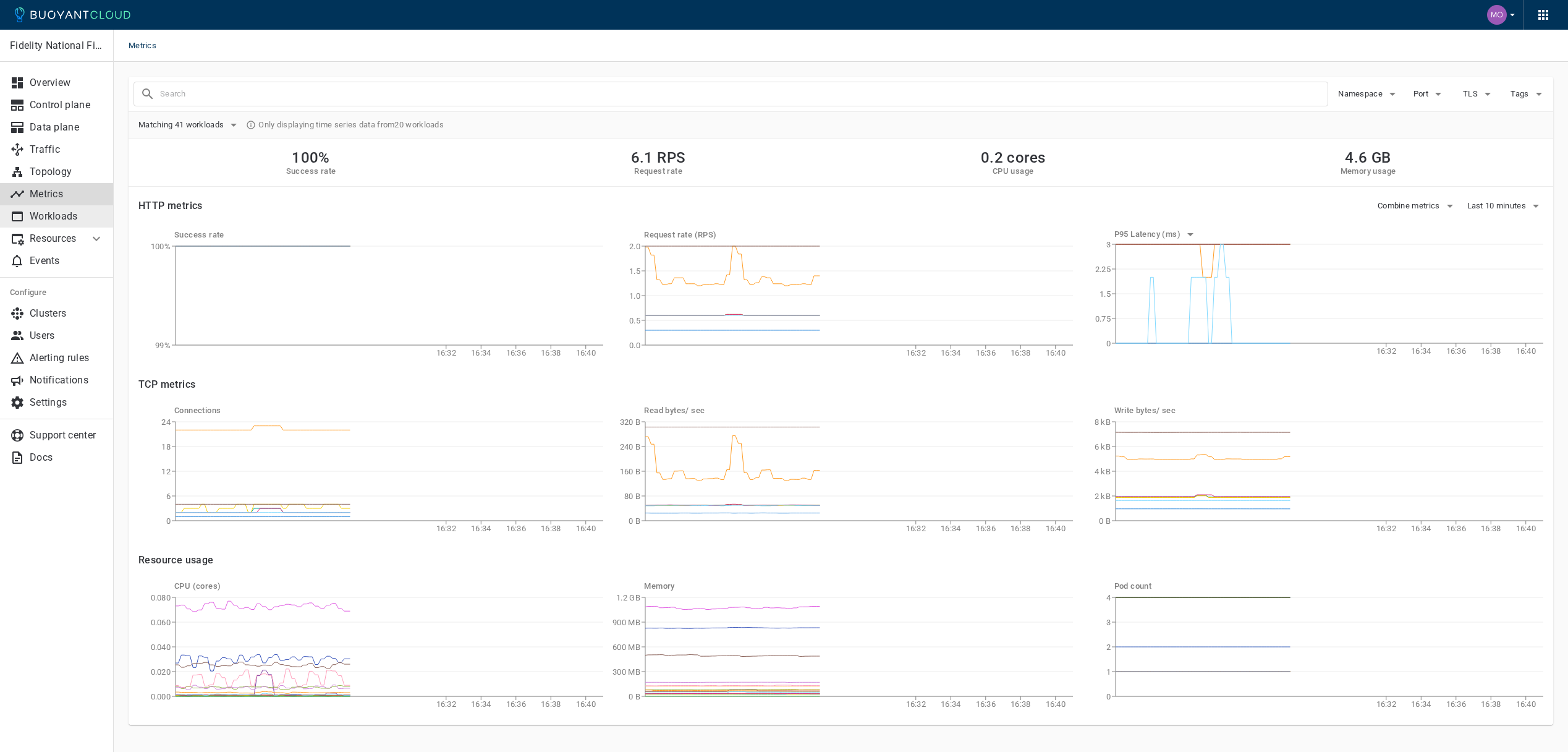
click at [68, 208] on link "Workloads" at bounding box center [57, 216] width 114 height 22
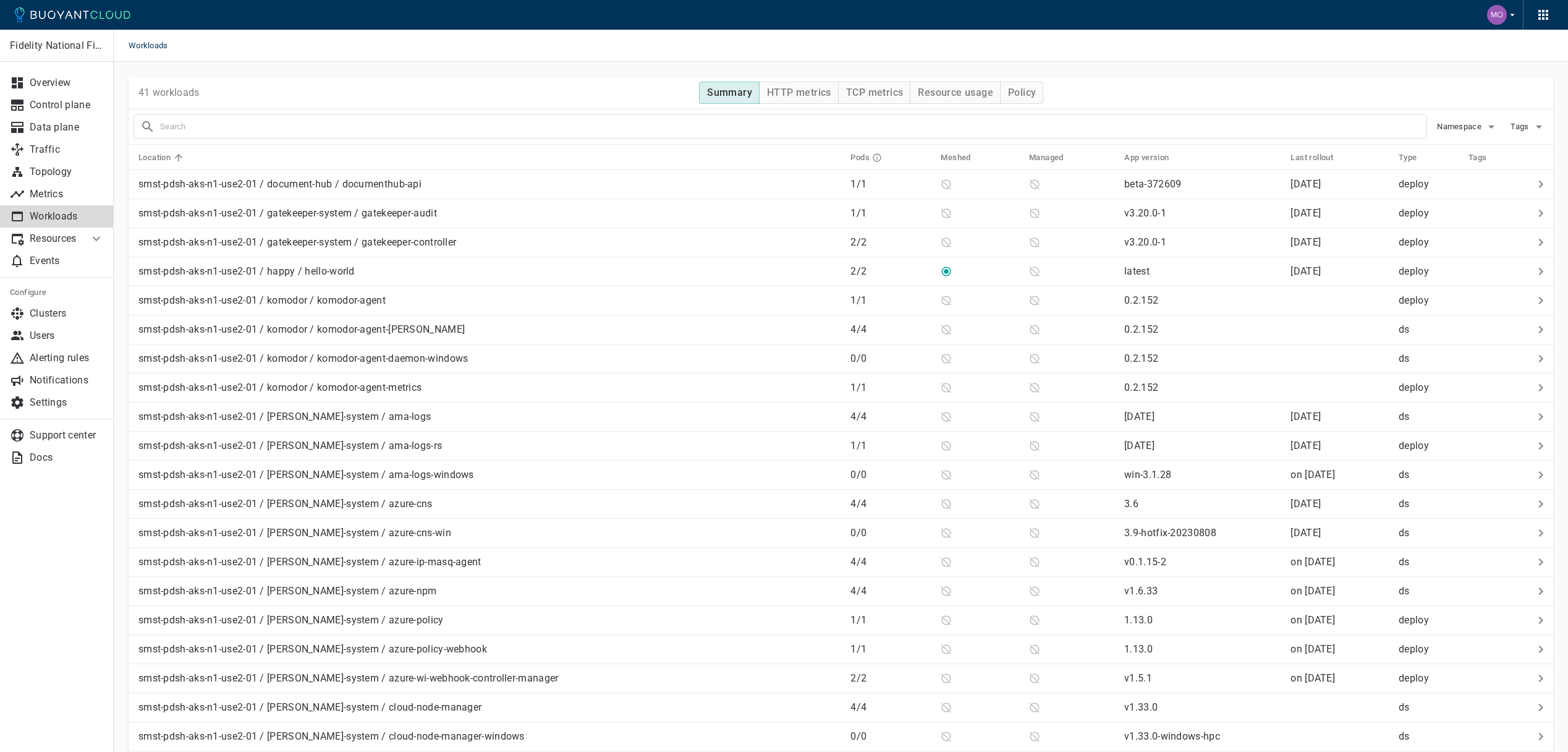
click at [63, 242] on p "Resources" at bounding box center [54, 238] width 50 height 12
